Goal: Find contact information

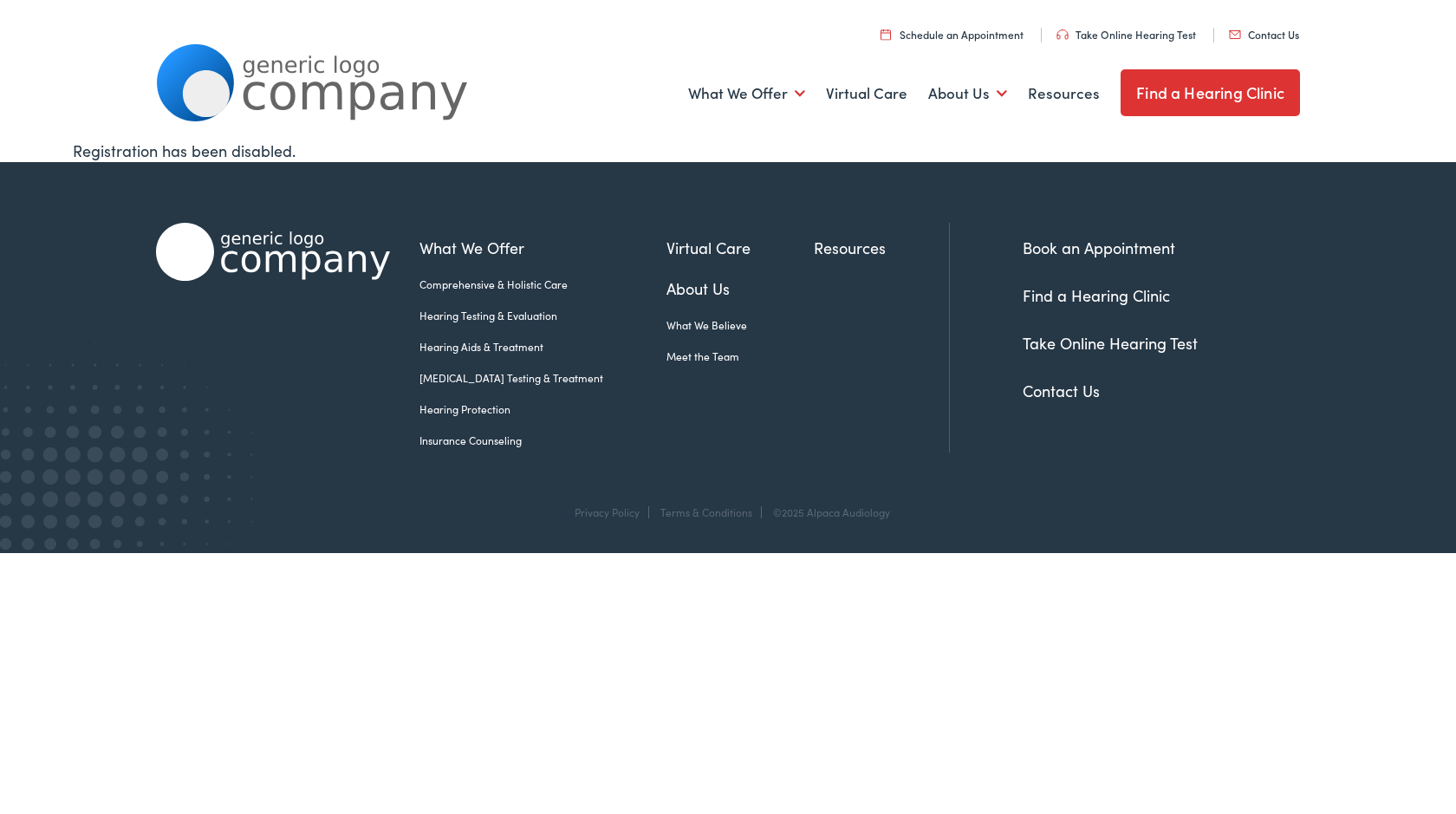
click at [679, 357] on link "Meet the Team" at bounding box center [740, 355] width 147 height 16
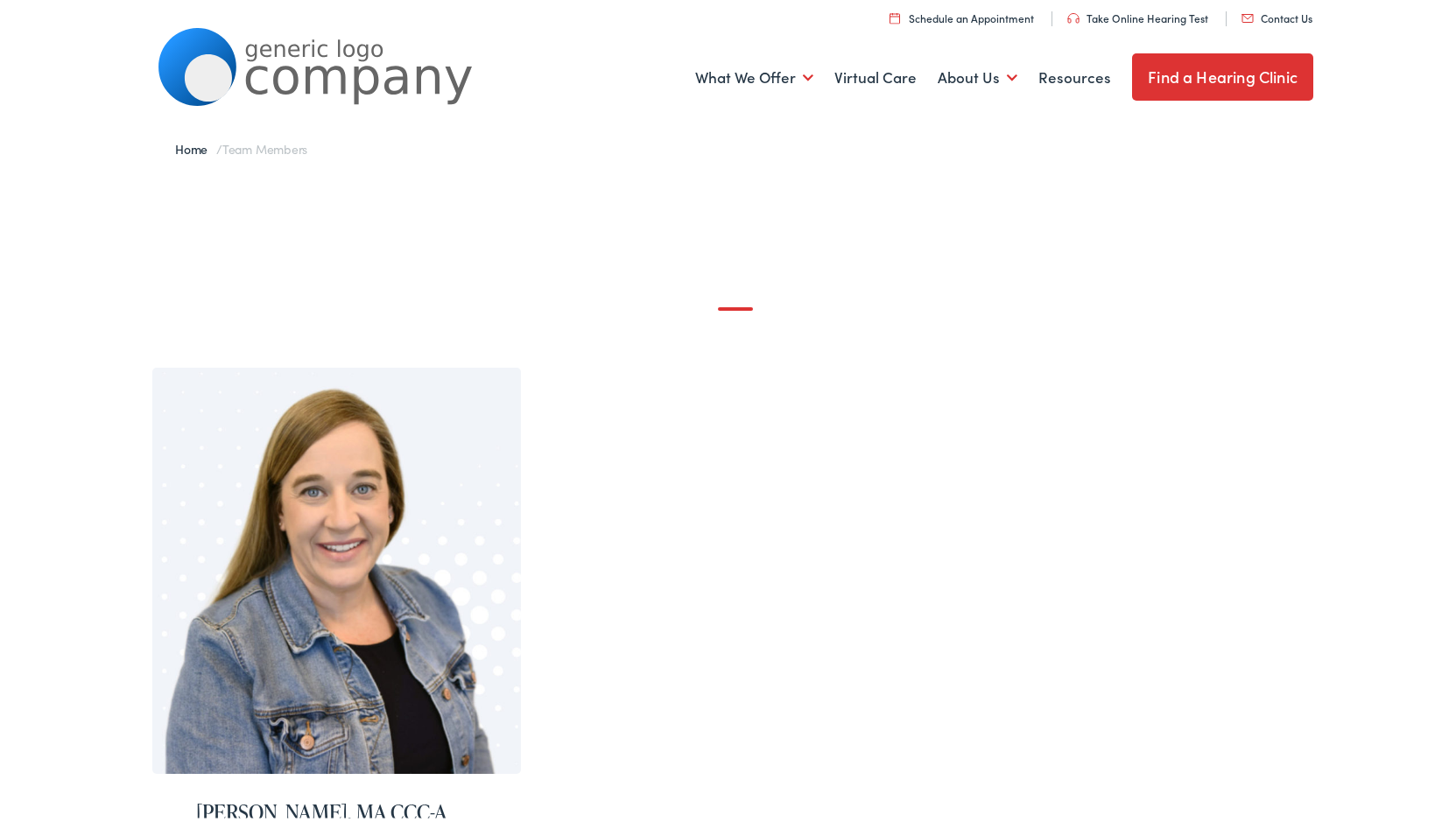
scroll to position [20, 0]
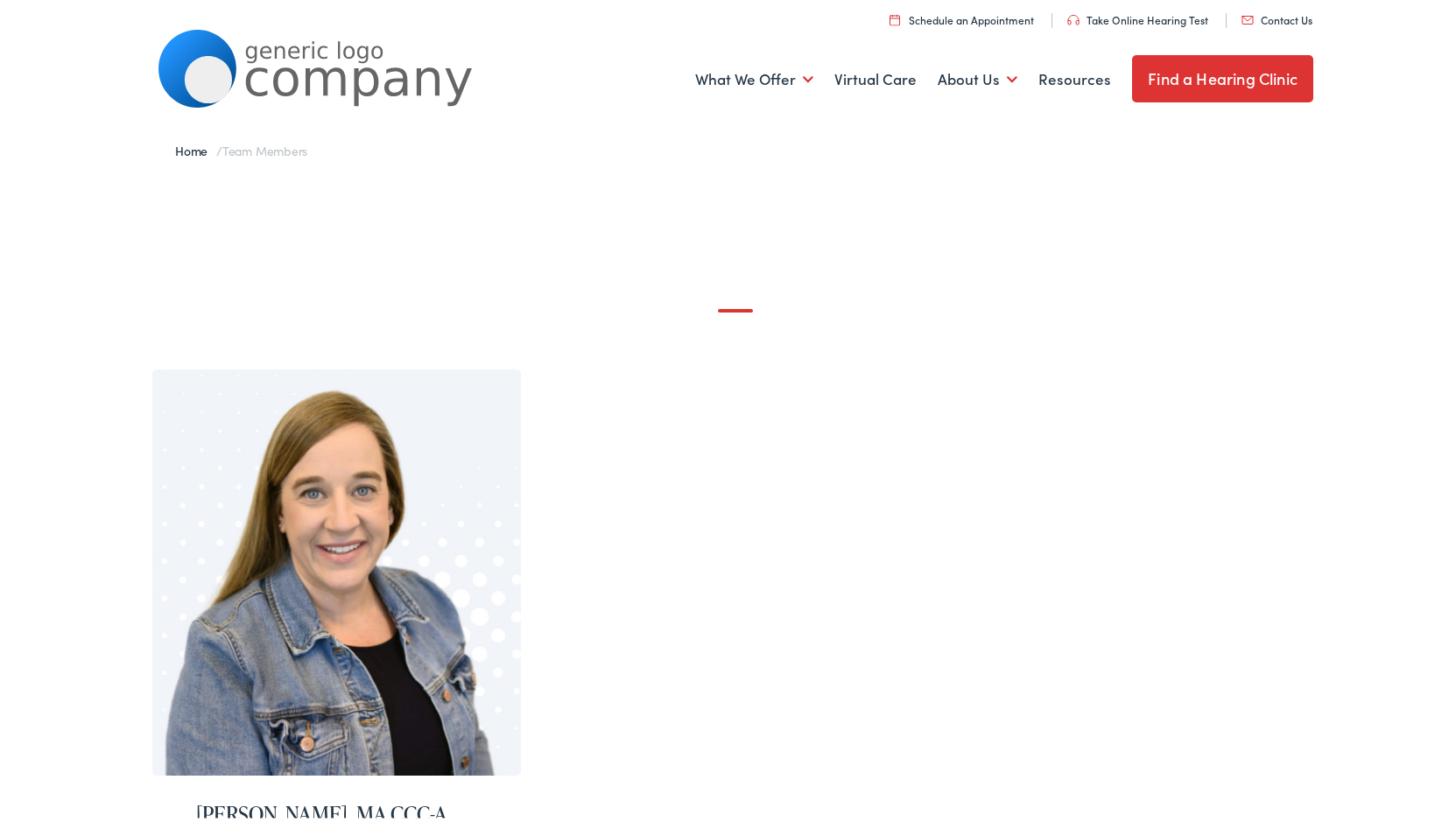
click at [191, 145] on link "Home" at bounding box center [195, 146] width 41 height 18
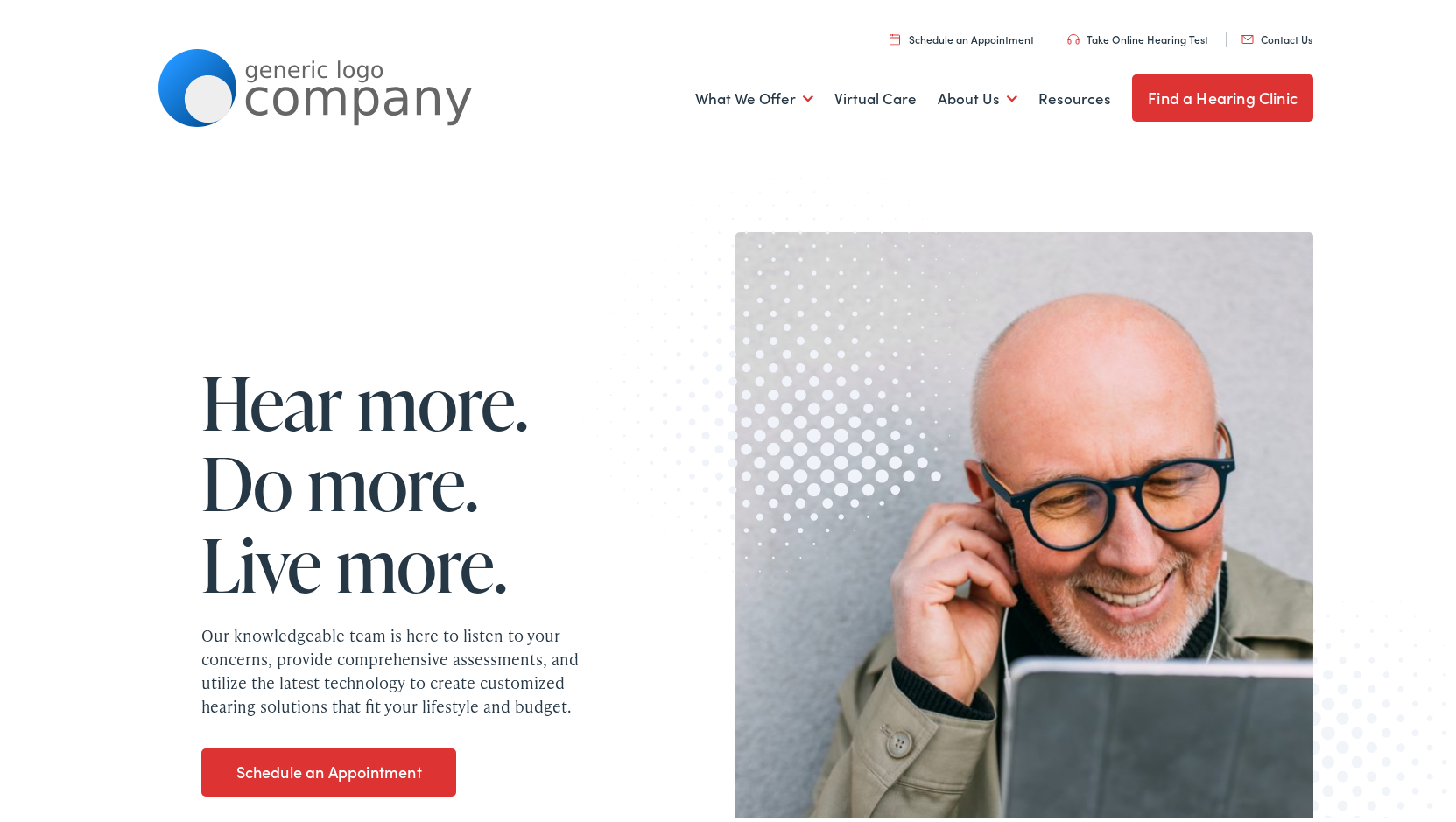
click at [1283, 35] on link "Contact Us" at bounding box center [1277, 34] width 71 height 15
